Goal: Check status: Check status

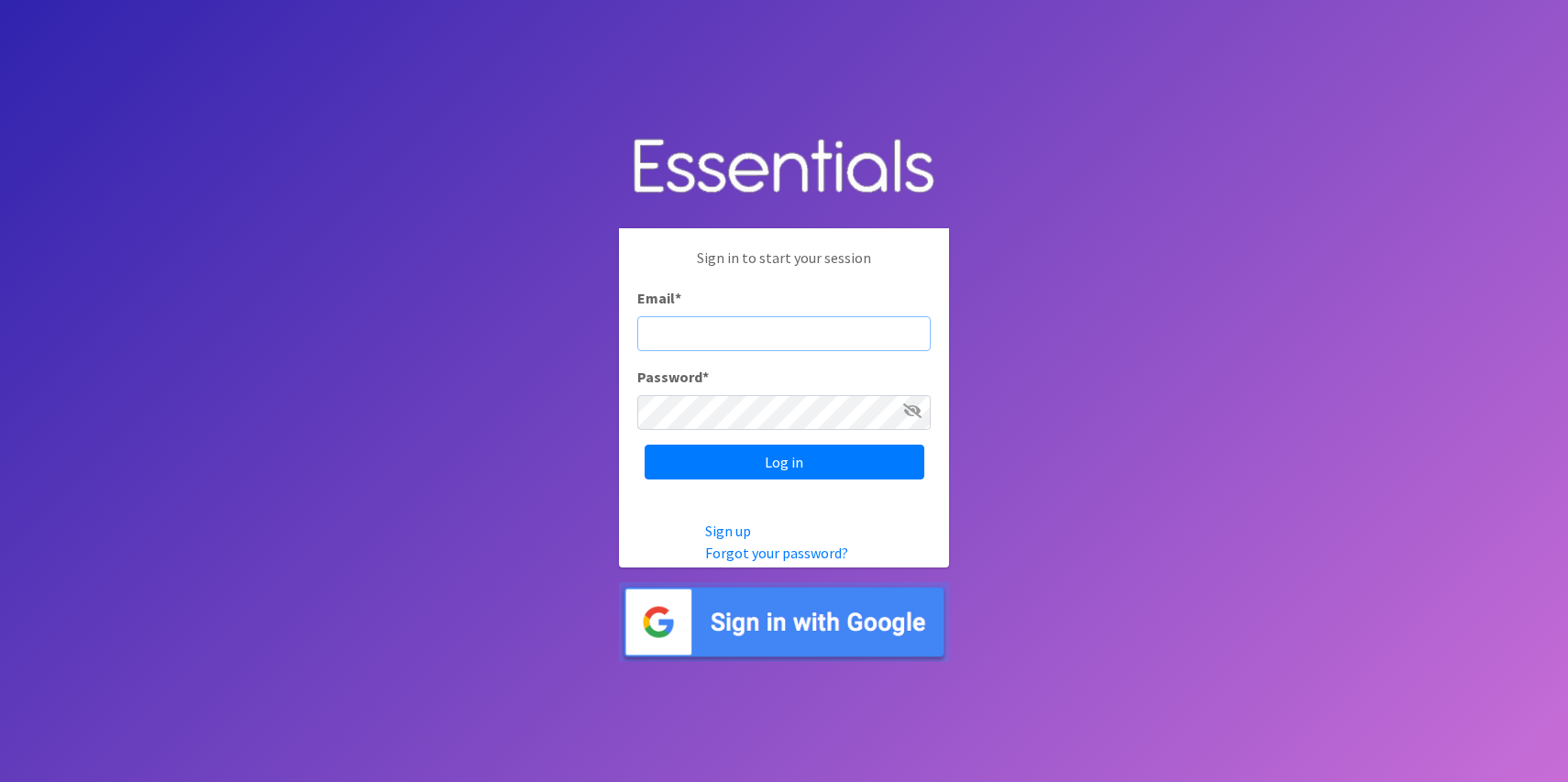
type input "[PERSON_NAME][EMAIL_ADDRESS][DOMAIN_NAME]"
click at [784, 462] on input "Log in" at bounding box center [784, 462] width 279 height 35
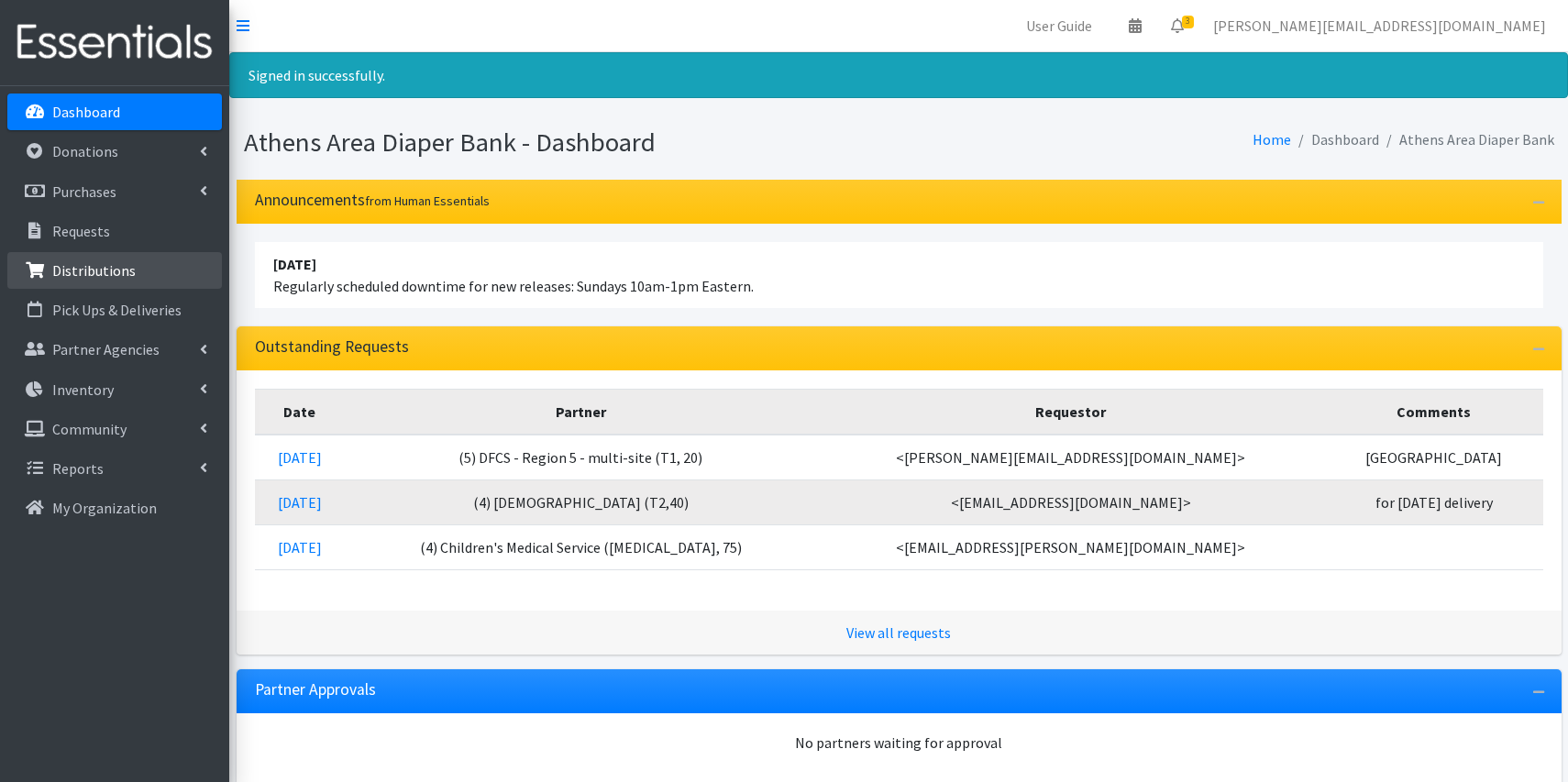
click at [107, 264] on p "Distributions" at bounding box center [94, 270] width 84 height 18
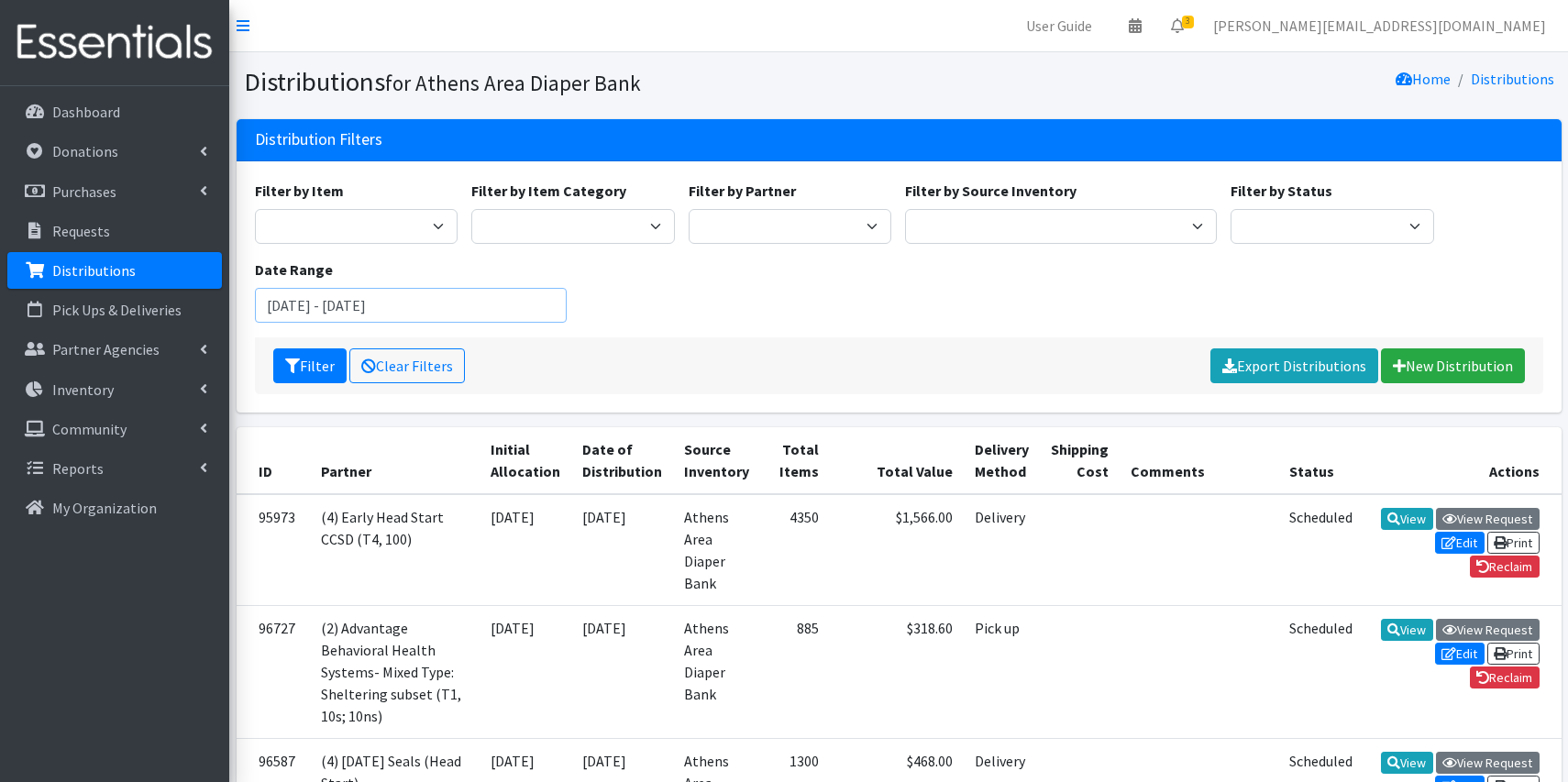
click at [456, 302] on input "July 20, 2025 - October 20, 2025" at bounding box center [410, 305] width 311 height 35
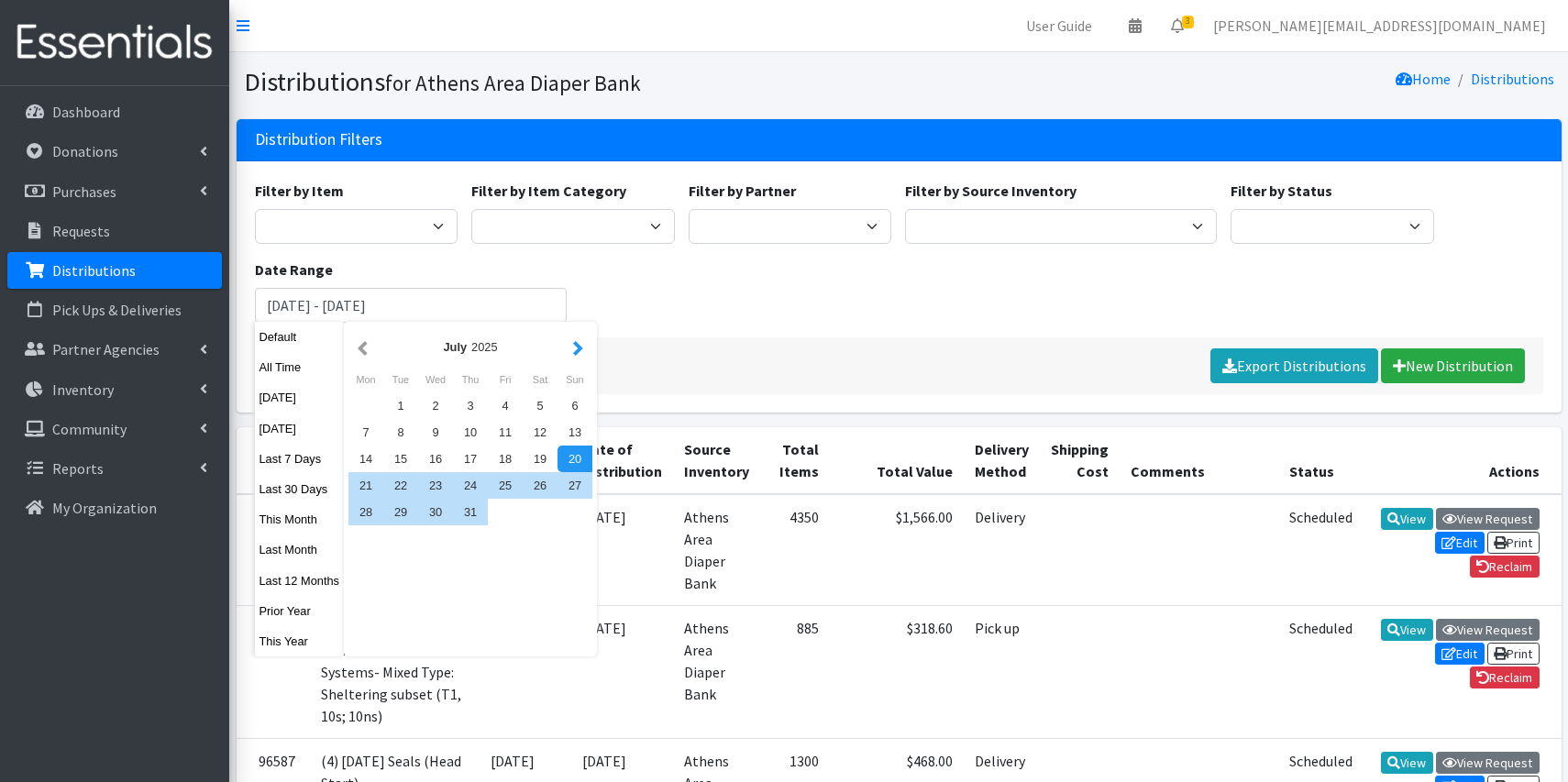
click at [578, 350] on button "button" at bounding box center [578, 347] width 19 height 23
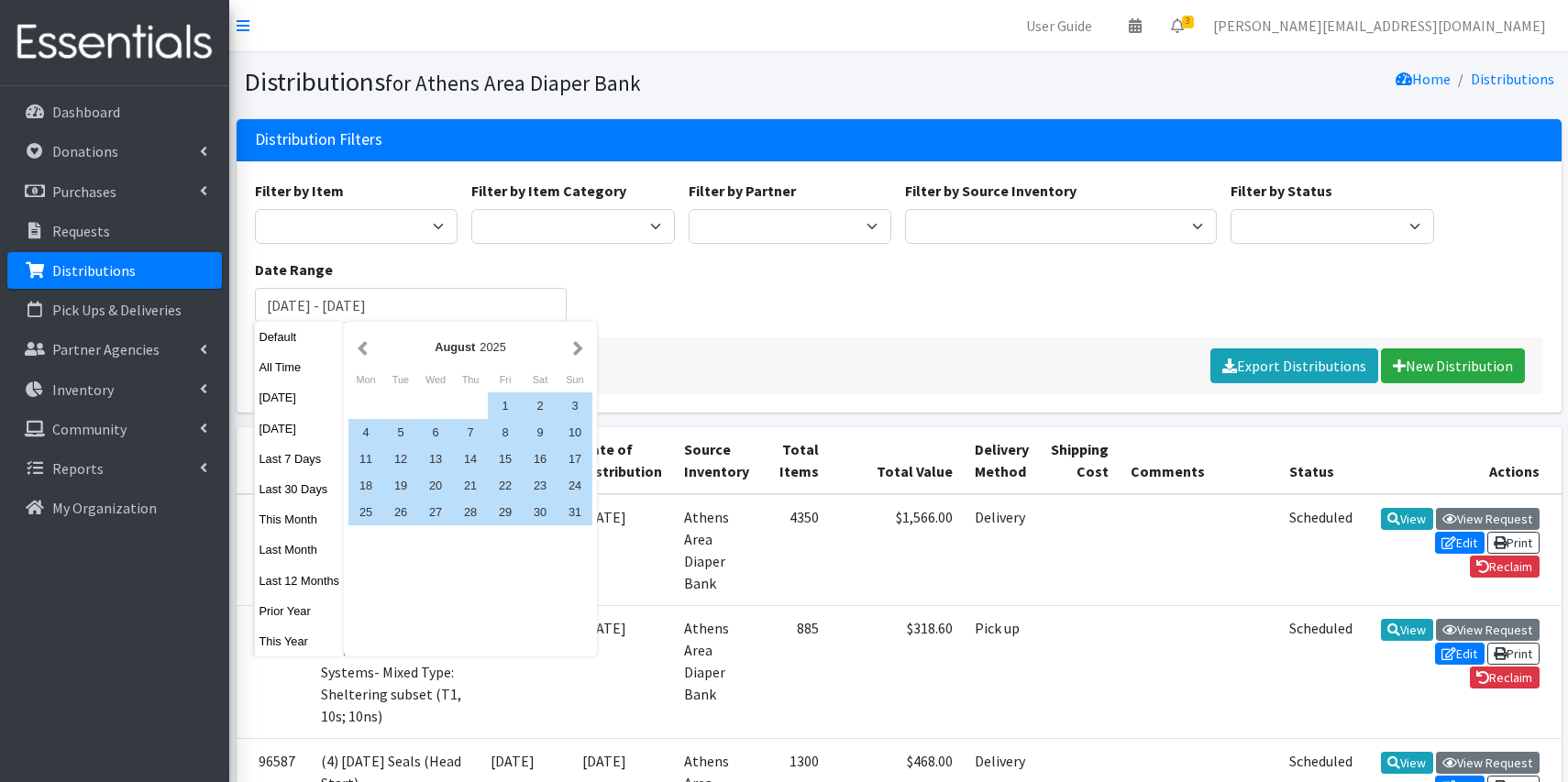
click at [578, 350] on button "button" at bounding box center [578, 347] width 19 height 23
click at [481, 457] on div "18" at bounding box center [471, 458] width 35 height 26
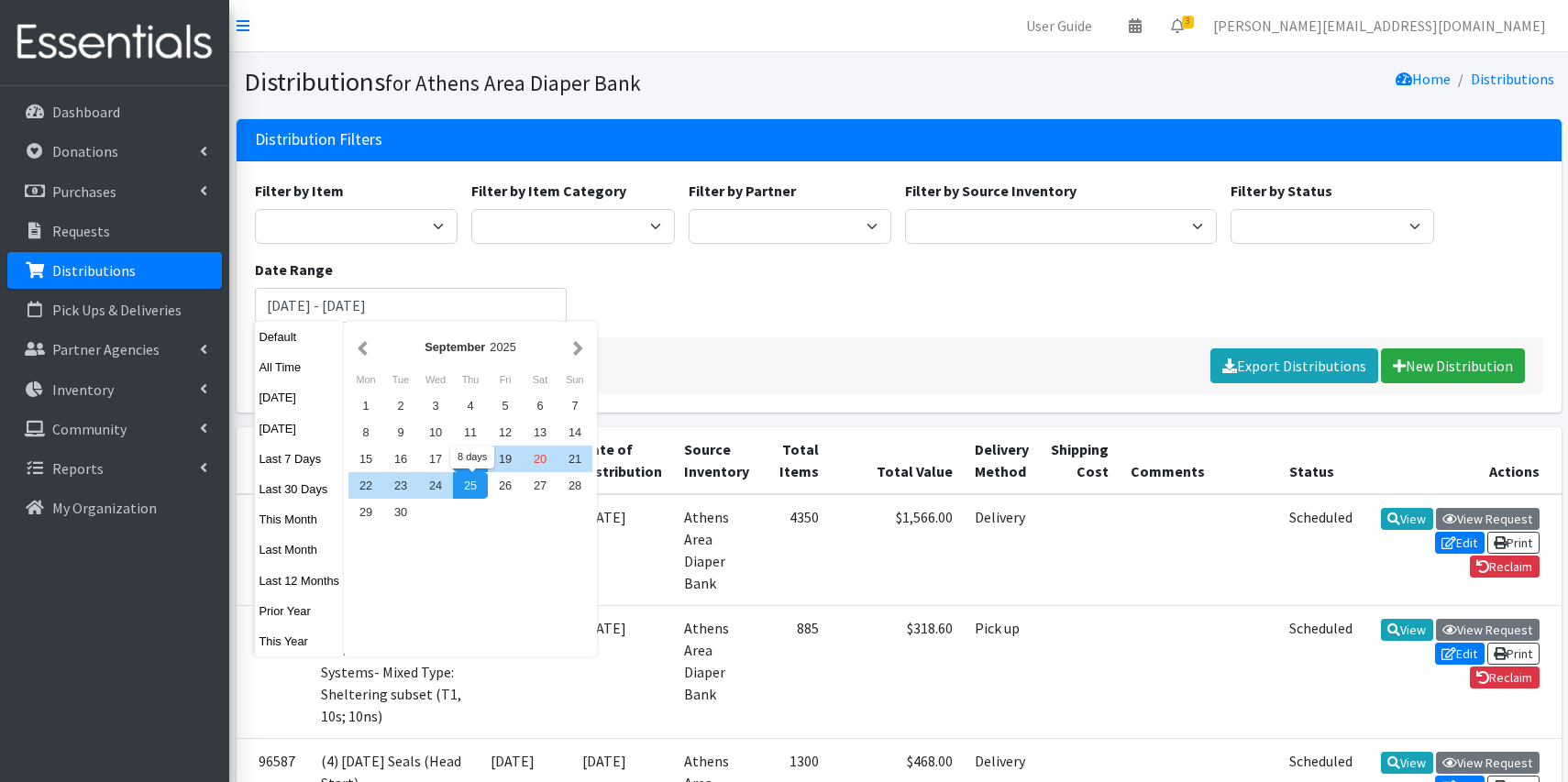
click at [473, 484] on div "25" at bounding box center [471, 484] width 35 height 26
type input "September 18, 2025 - September 25, 2025"
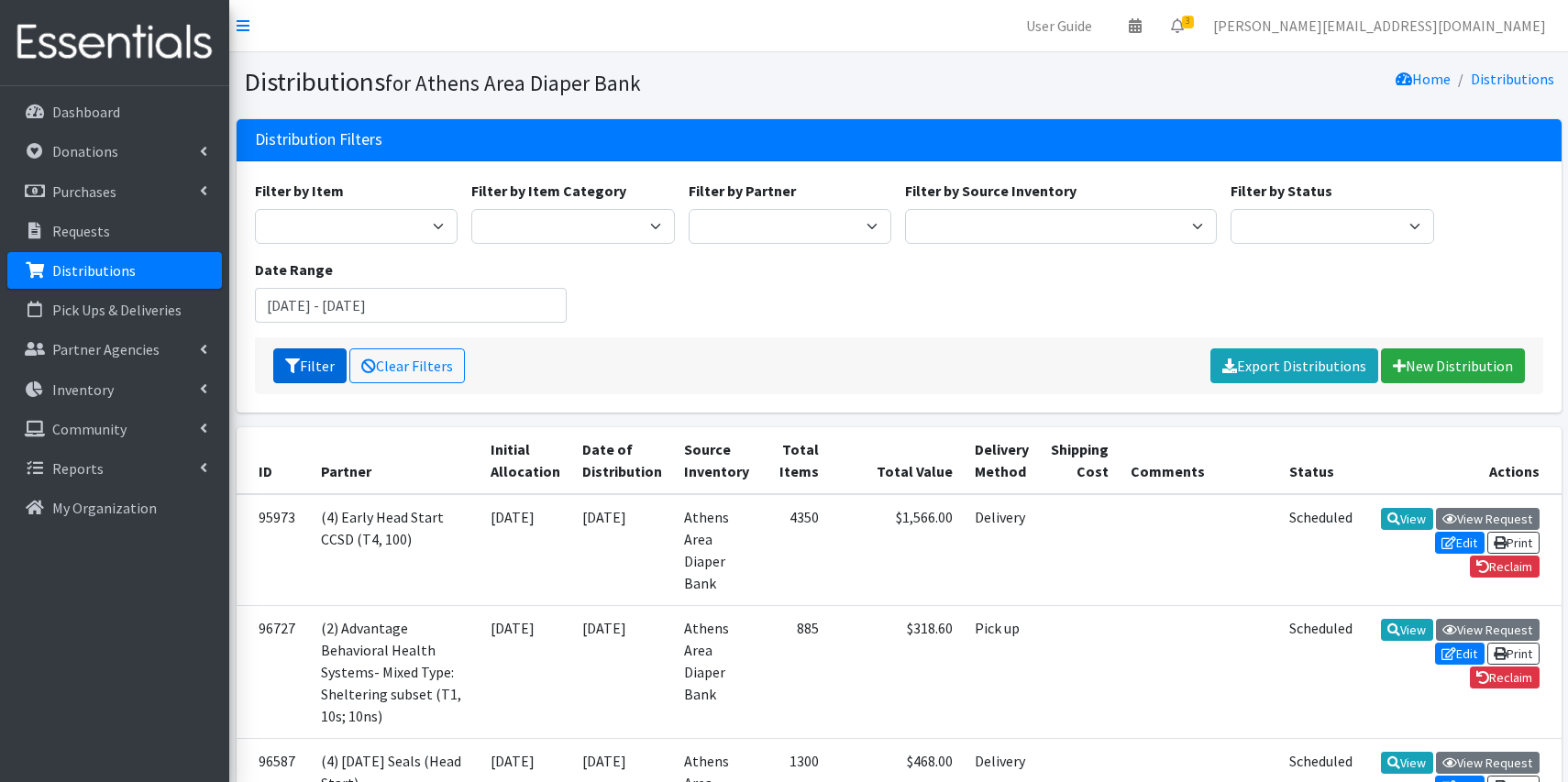
click at [311, 371] on button "Filter" at bounding box center [309, 366] width 73 height 35
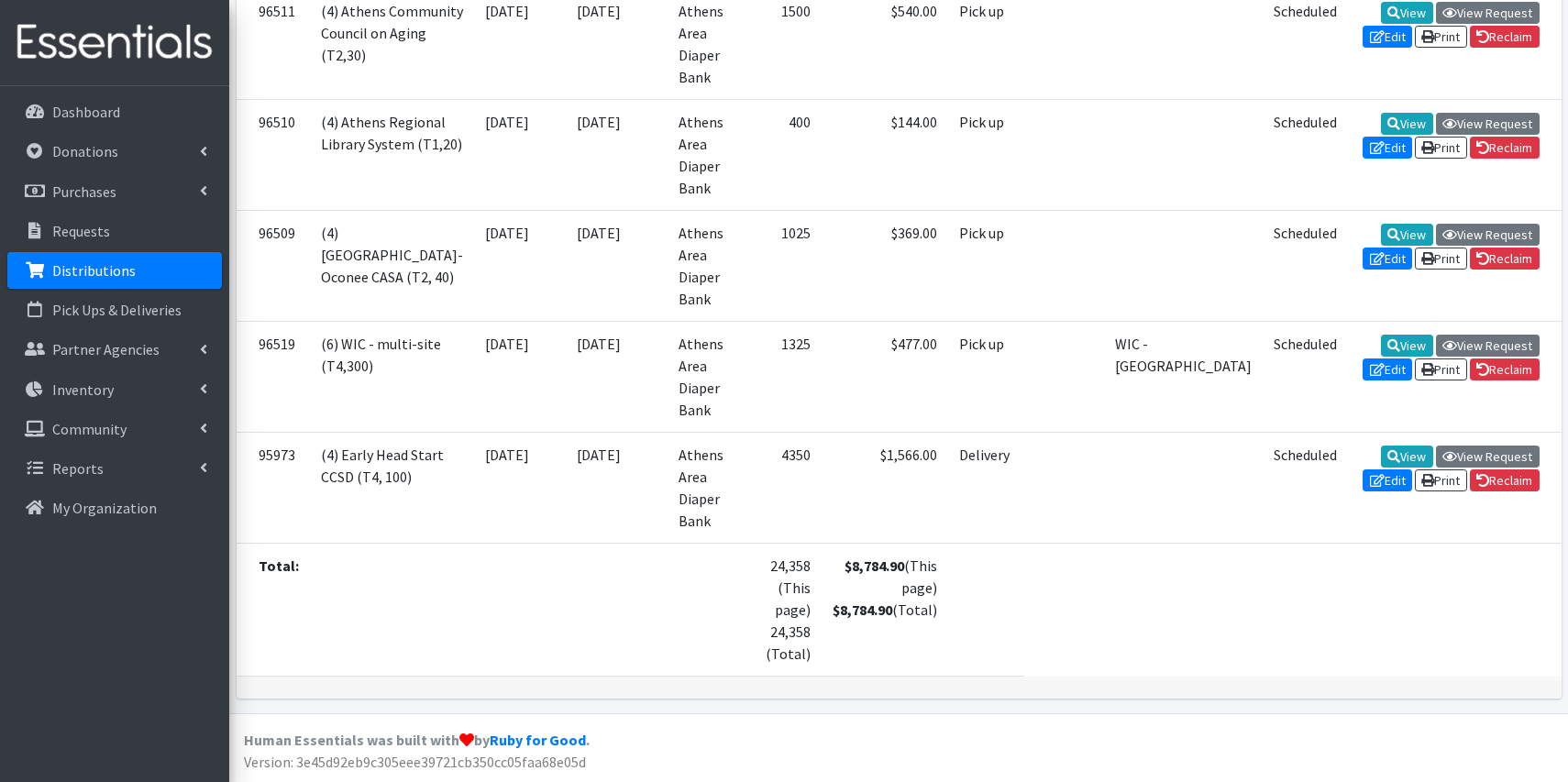
scroll to position [1834, 0]
click at [606, 622] on td at bounding box center [617, 609] width 102 height 133
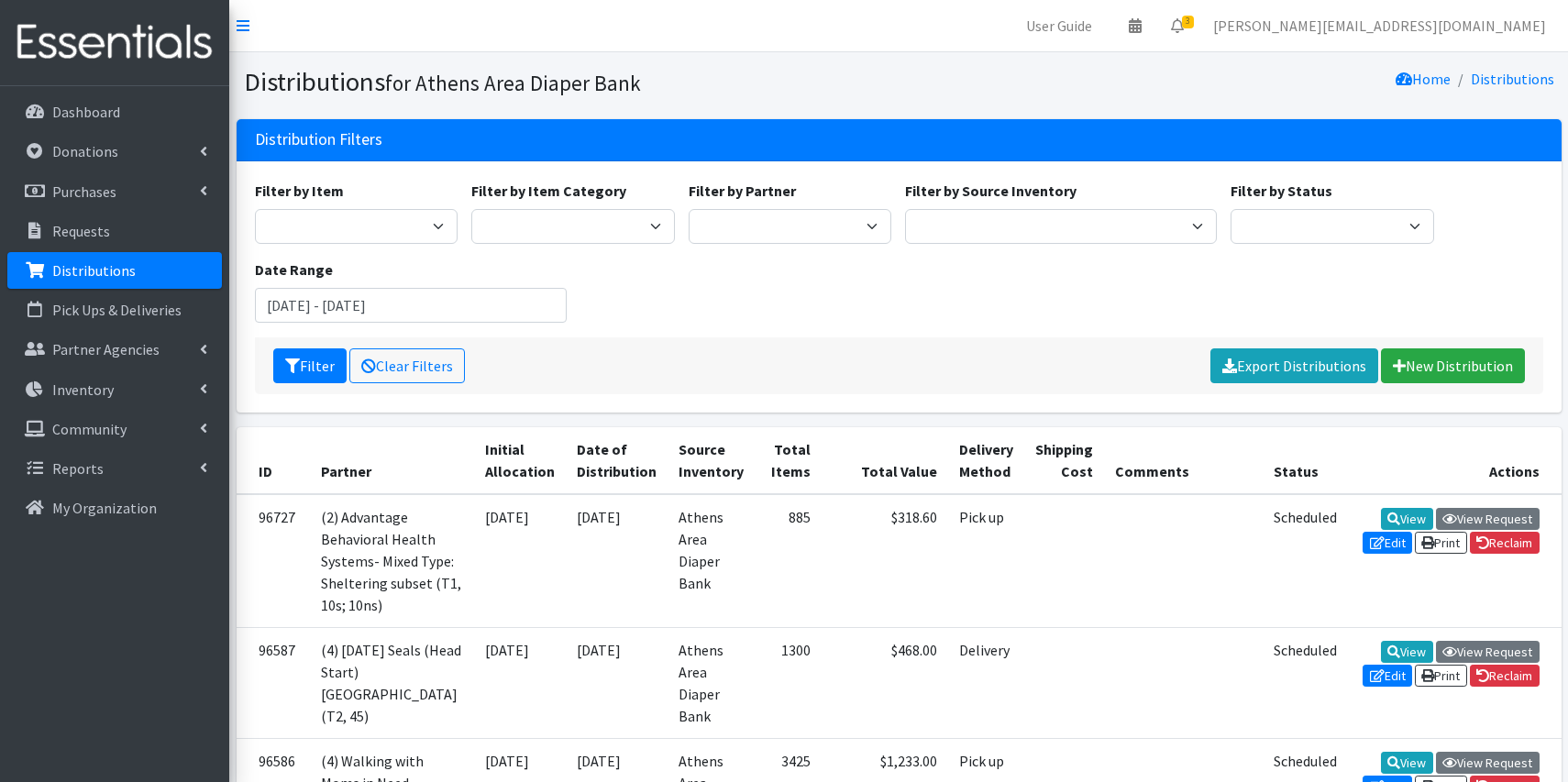
scroll to position [0, 0]
click at [523, 307] on input "September 18, 2025 - September 25, 2025" at bounding box center [410, 305] width 311 height 35
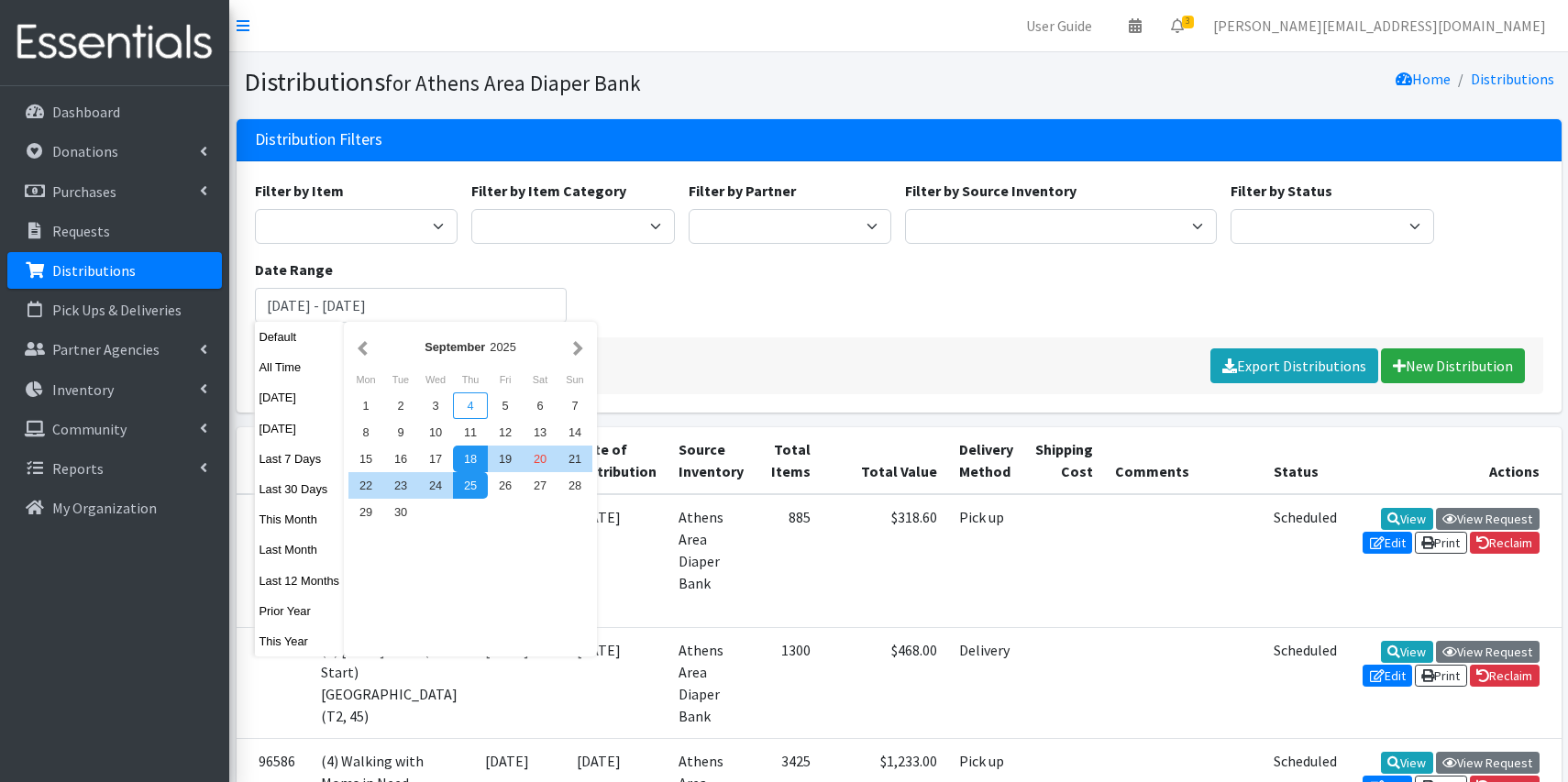
click at [473, 402] on div "4" at bounding box center [471, 405] width 35 height 26
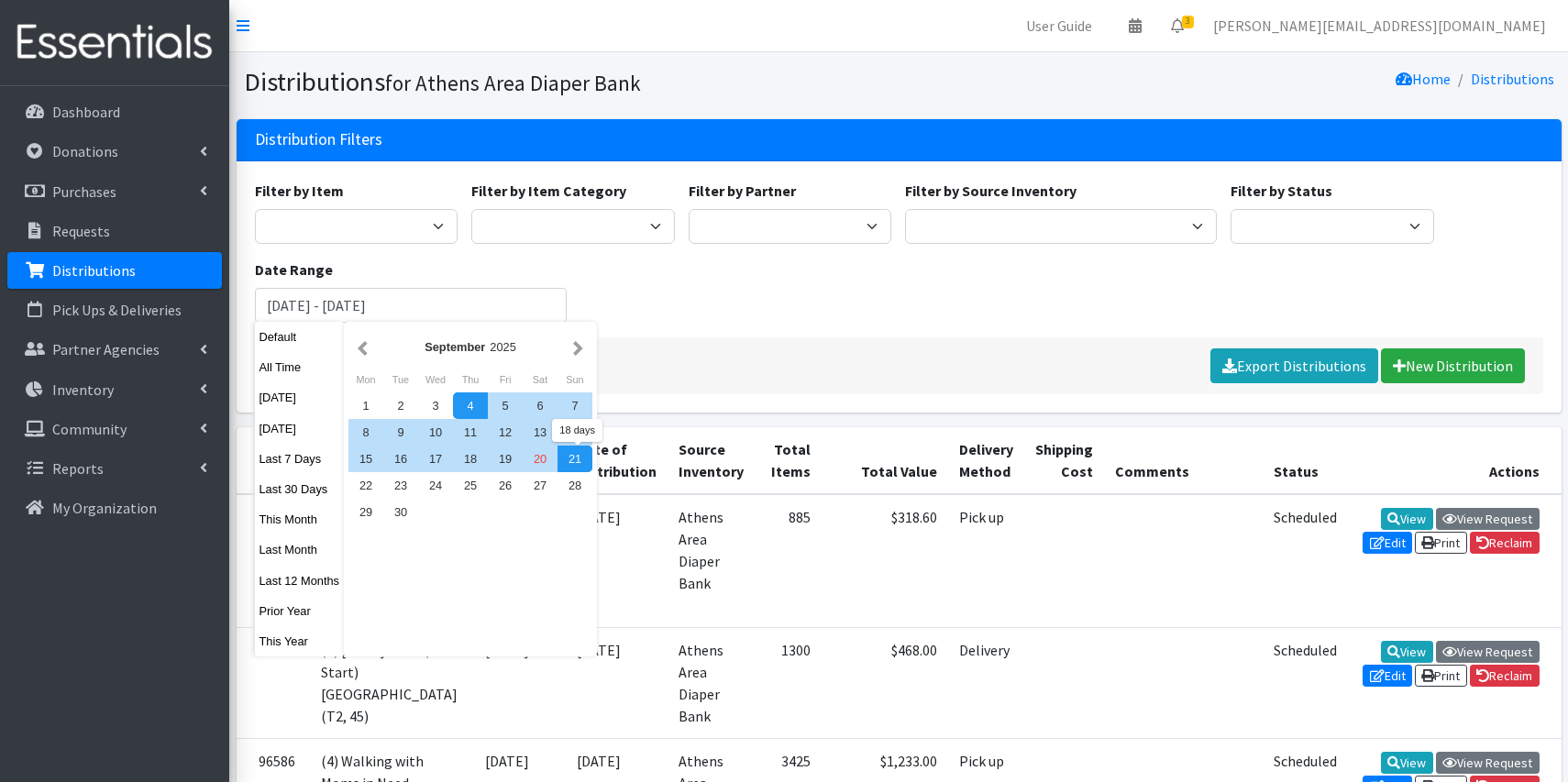
click at [567, 460] on div "21" at bounding box center [575, 458] width 35 height 26
type input "[DATE] - [DATE]"
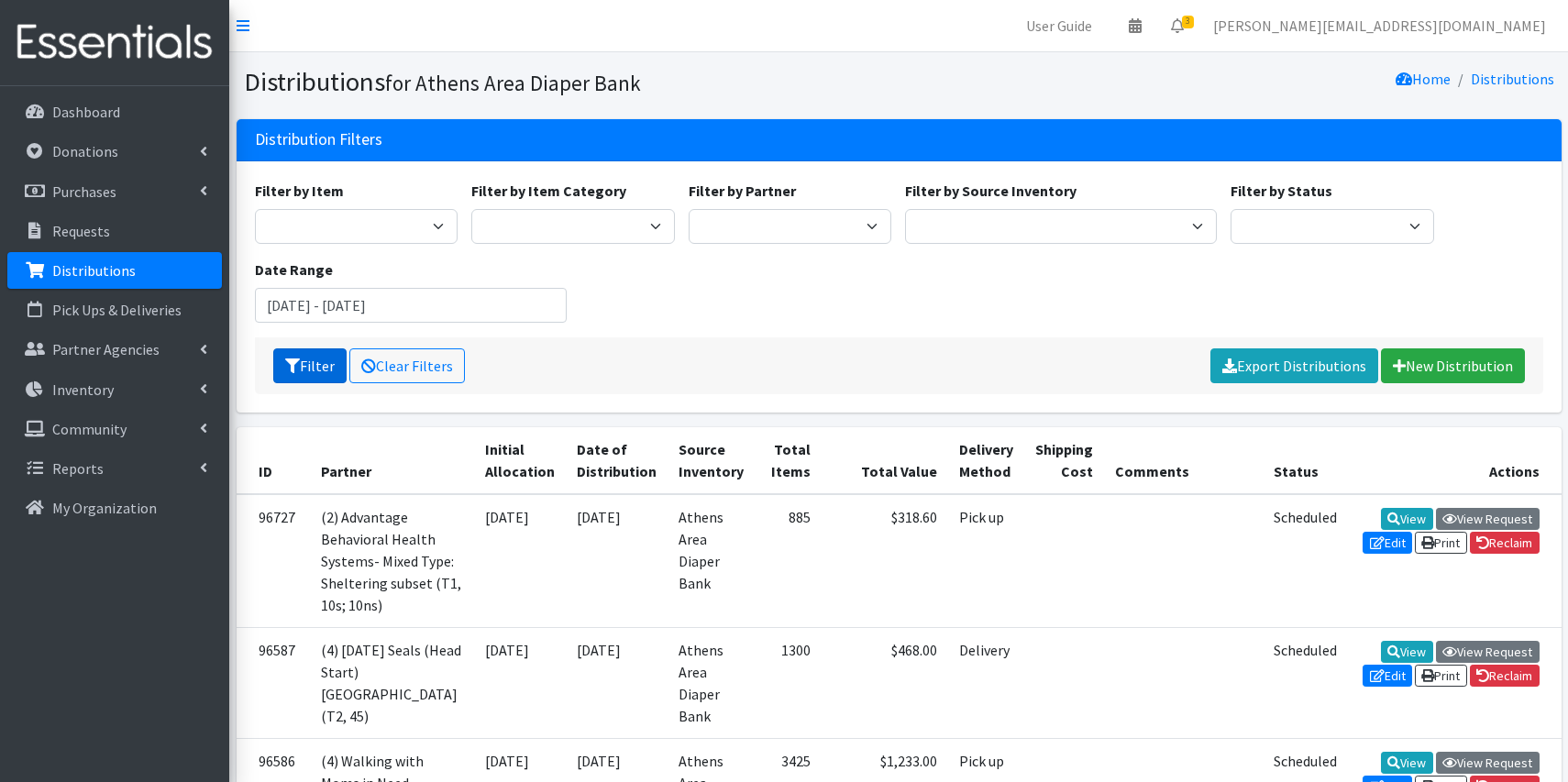
click at [317, 359] on button "Filter" at bounding box center [309, 366] width 73 height 35
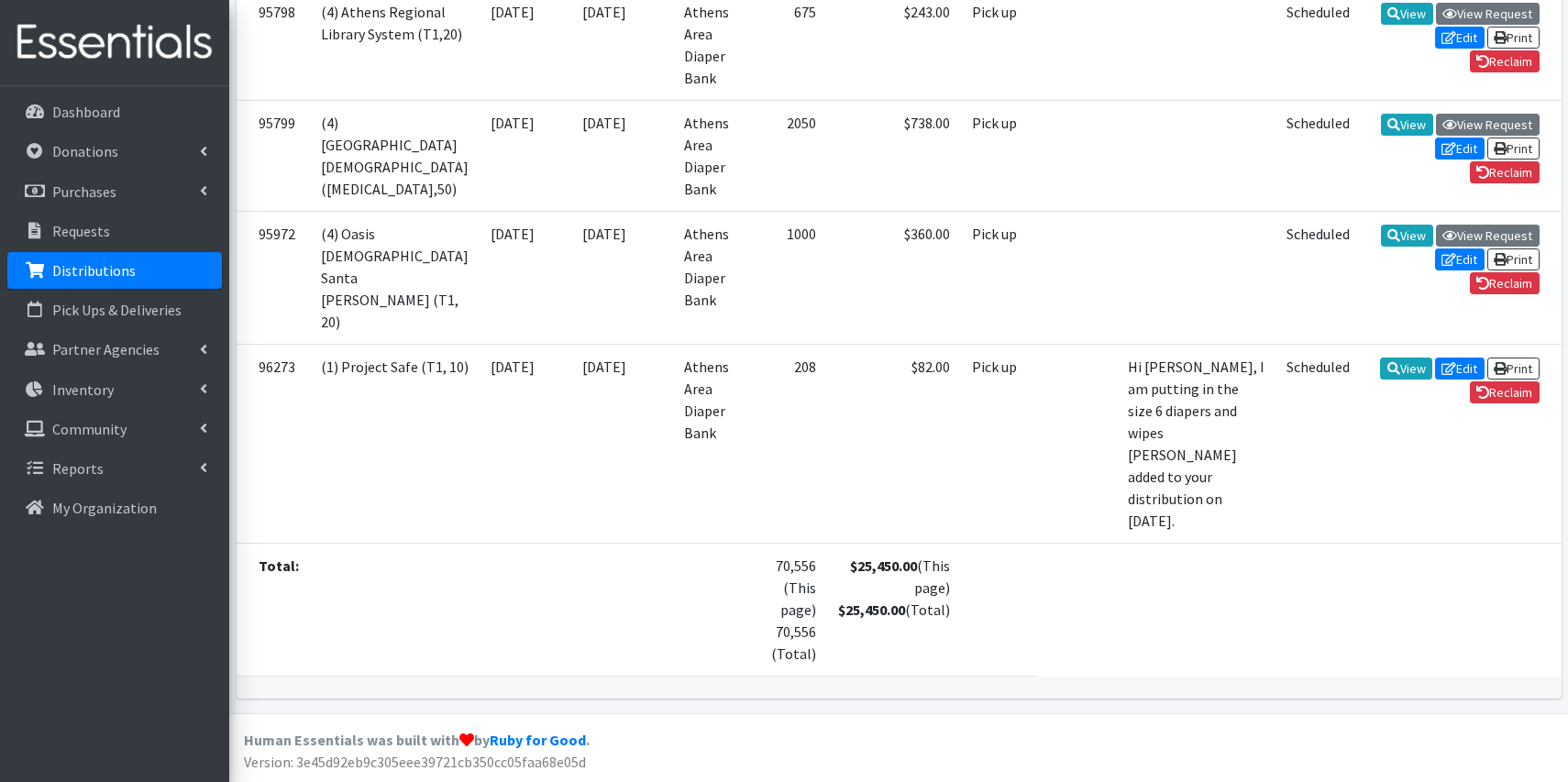
scroll to position [6462, 0]
